Goal: Check status: Check status

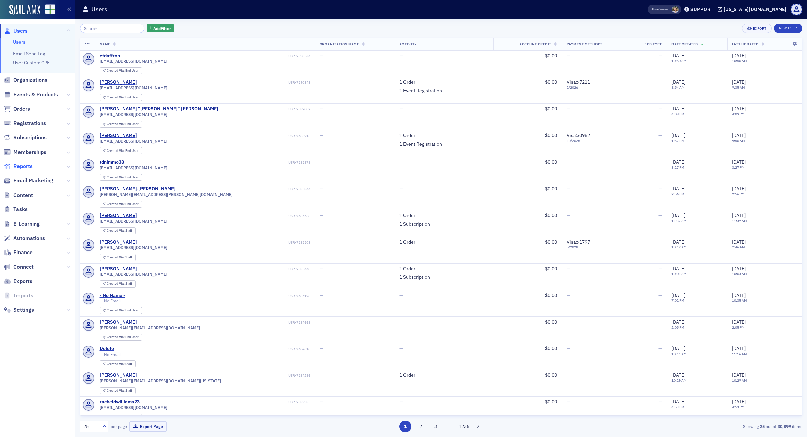
click at [28, 166] on span "Reports" at bounding box center [22, 165] width 19 height 7
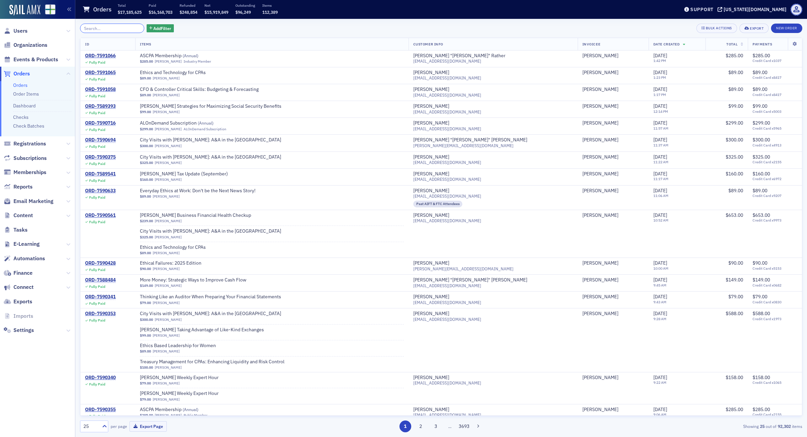
click at [122, 27] on input "search" at bounding box center [112, 28] width 64 height 9
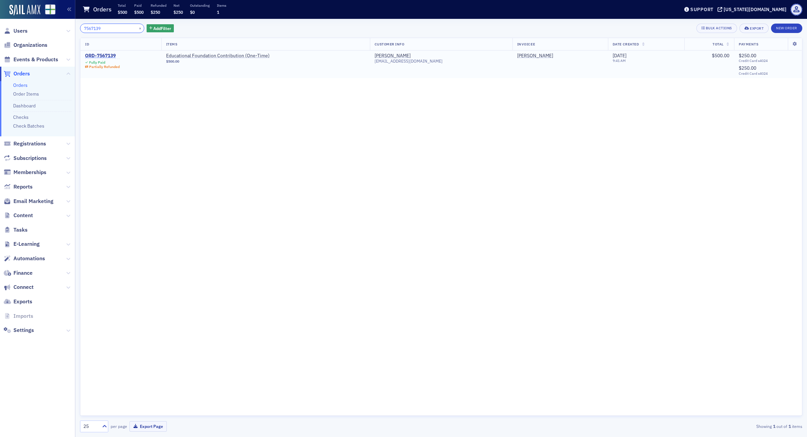
type input "7567139"
click at [111, 56] on div "ORD-7567139" at bounding box center [102, 56] width 35 height 6
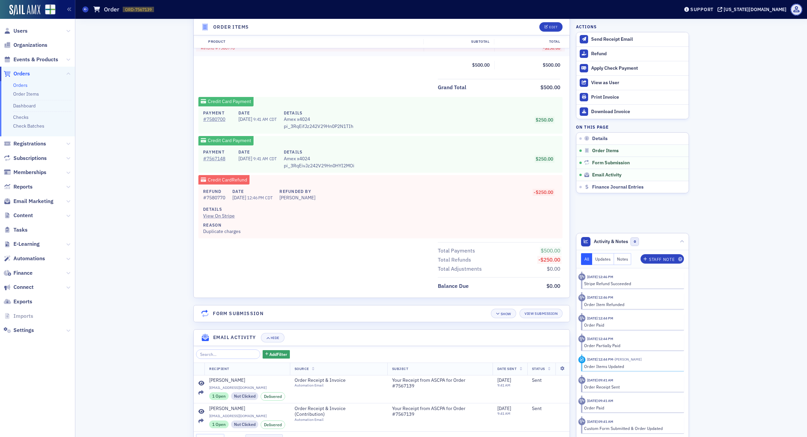
scroll to position [341, 0]
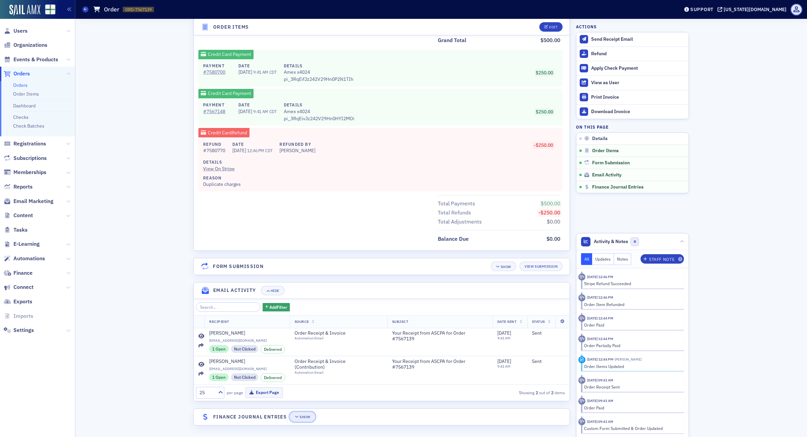
click at [300, 415] on div "Show" at bounding box center [305, 417] width 10 height 4
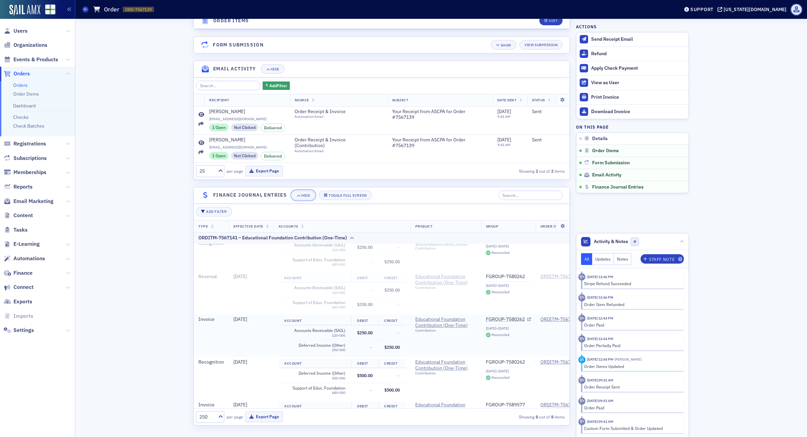
scroll to position [214, 0]
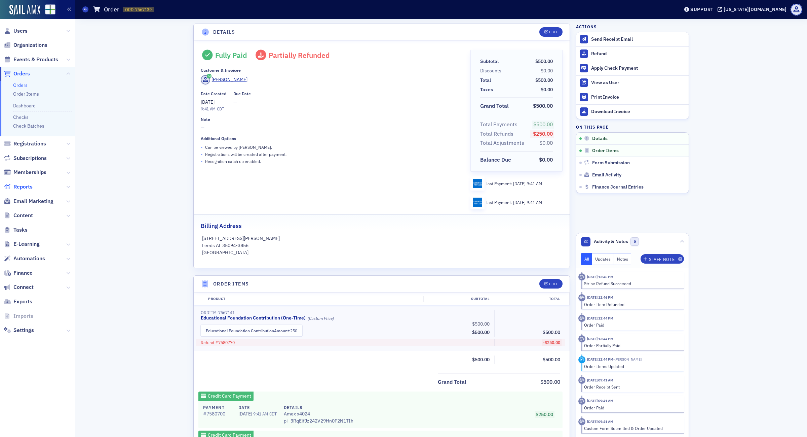
click at [24, 186] on span "Reports" at bounding box center [22, 186] width 19 height 7
